Goal: Find specific page/section

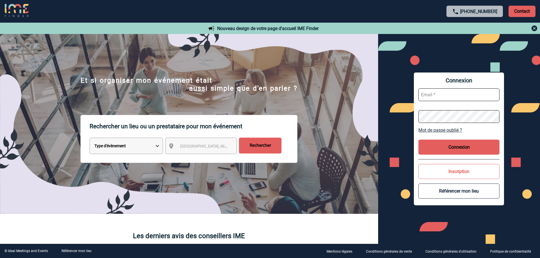
type input "mknopf@ime-groupe.com"
click at [431, 144] on button "Connexion" at bounding box center [458, 147] width 81 height 15
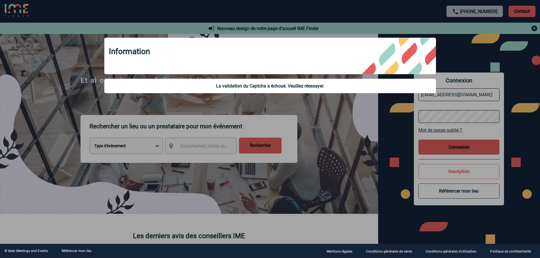
click at [356, 145] on div at bounding box center [270, 129] width 540 height 258
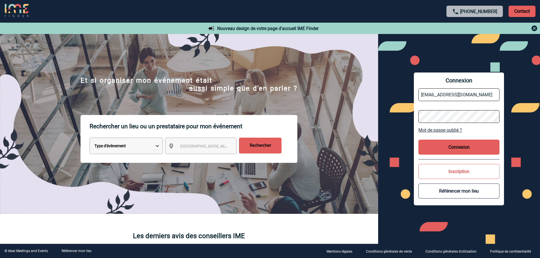
click at [431, 148] on button "Connexion" at bounding box center [458, 147] width 81 height 15
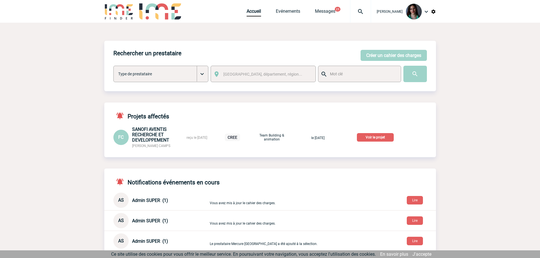
click at [375, 138] on p "Voir le projet" at bounding box center [375, 137] width 37 height 9
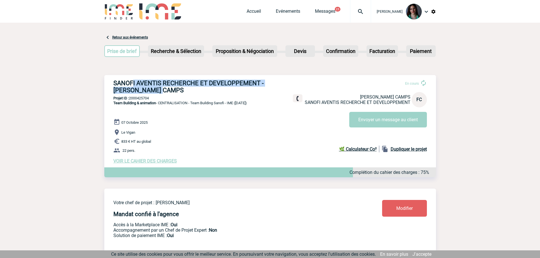
drag, startPoint x: 162, startPoint y: 92, endPoint x: 132, endPoint y: 84, distance: 31.5
click at [132, 84] on h3 "SANOFI AVENTIS RECHERCHE ET DEVELOPPEMENT - [PERSON_NAME] CAMPS" at bounding box center [198, 87] width 170 height 14
click at [247, 62] on div "Prise de brief Etape suivante Recherche & Sélection Etape suivante Devis" at bounding box center [270, 52] width 332 height 23
drag, startPoint x: 166, startPoint y: 91, endPoint x: 111, endPoint y: 80, distance: 56.8
click at [111, 80] on div "SANOFI AVENTIS RECHERCHE ET DEVELOPPEMENT - [PERSON_NAME] CAMPS En cours [PERSO…" at bounding box center [270, 121] width 332 height 93
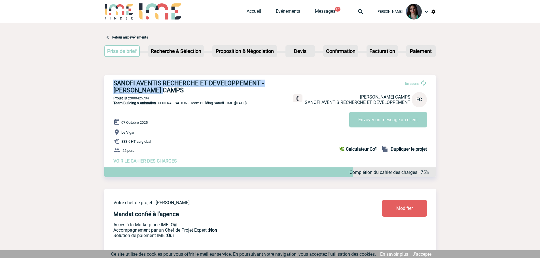
copy h3 "SANOFI AVENTIS RECHERCHE ET DEVELOPPEMENT - [PERSON_NAME] CAMPS"
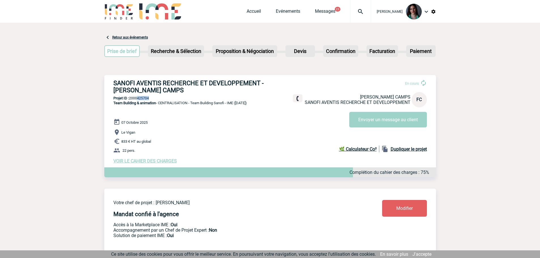
click at [135, 99] on p "Projet ID : 2000425704" at bounding box center [270, 98] width 332 height 4
drag, startPoint x: 152, startPoint y: 99, endPoint x: 130, endPoint y: 97, distance: 21.9
click at [130, 97] on p "Projet ID : 2000425704" at bounding box center [270, 98] width 332 height 4
copy p "2000425704"
